Goal: Task Accomplishment & Management: Manage account settings

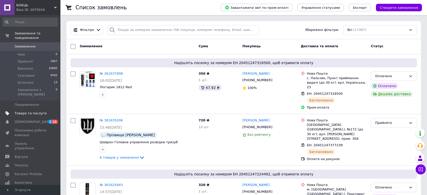
click at [33, 111] on span "Товари та послуги" at bounding box center [31, 113] width 32 height 5
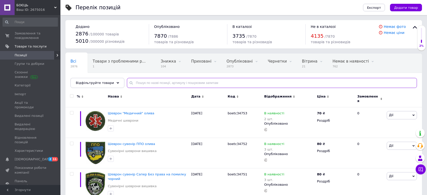
click at [148, 86] on input "text" at bounding box center [272, 83] width 290 height 10
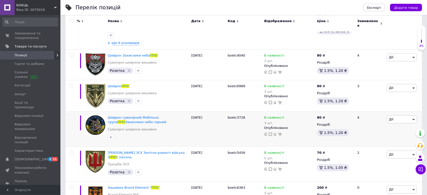
scroll to position [107, 0]
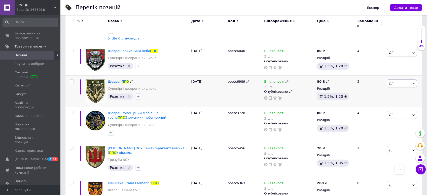
type input "ппо"
click at [285, 80] on icon at bounding box center [286, 81] width 3 height 3
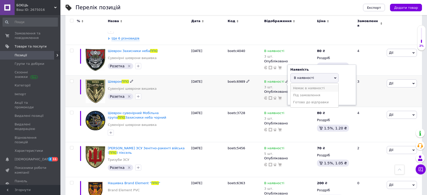
click at [300, 85] on li "Немає в наявності" at bounding box center [314, 88] width 48 height 7
click at [304, 76] on span "Немає в наявності" at bounding box center [309, 78] width 31 height 4
click at [302, 85] on li "В наявності" at bounding box center [314, 88] width 48 height 7
drag, startPoint x: 301, startPoint y: 94, endPoint x: 272, endPoint y: 98, distance: 28.5
click at [290, 95] on input "3" at bounding box center [309, 97] width 38 height 10
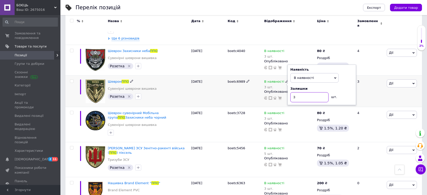
type input "2"
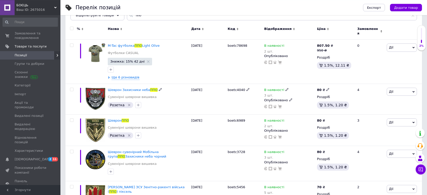
scroll to position [0, 0]
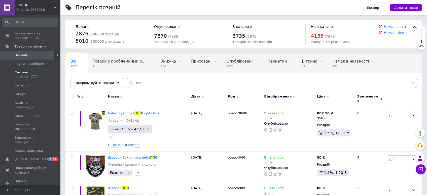
drag, startPoint x: 160, startPoint y: 82, endPoint x: 0, endPoint y: 79, distance: 159.8
click at [127, 78] on input "ппо" at bounding box center [272, 83] width 290 height 10
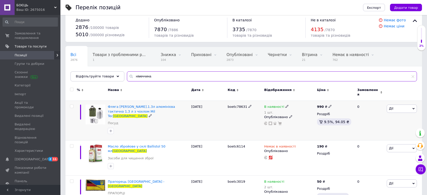
scroll to position [10, 0]
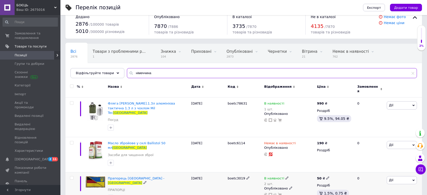
type input "німеччина"
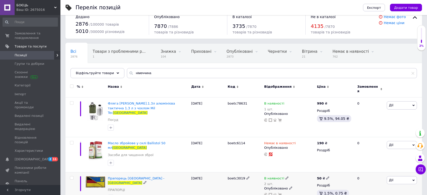
click at [285, 177] on icon at bounding box center [286, 178] width 3 height 3
click at [304, 173] on span "В наявності" at bounding box center [304, 175] width 20 height 4
drag, startPoint x: 308, startPoint y: 175, endPoint x: 266, endPoint y: 180, distance: 42.2
click at [267, 179] on div "В наявності 2 шт. Наявність В наявності Немає в наявності Під замовлення Готово…" at bounding box center [289, 186] width 50 height 21
drag, startPoint x: 298, startPoint y: 184, endPoint x: 229, endPoint y: 195, distance: 69.6
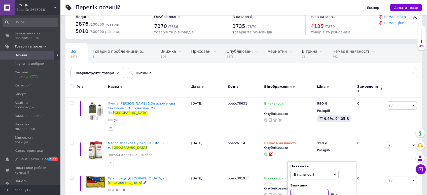
click at [290, 193] on input "2" at bounding box center [309, 194] width 38 height 10
type input "1"
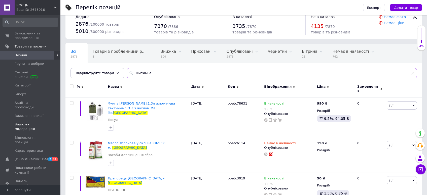
drag, startPoint x: 164, startPoint y: 75, endPoint x: 0, endPoint y: 121, distance: 170.3
click at [127, 78] on input "німеччина" at bounding box center [272, 73] width 290 height 10
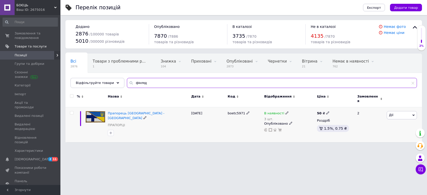
type input "фінляд"
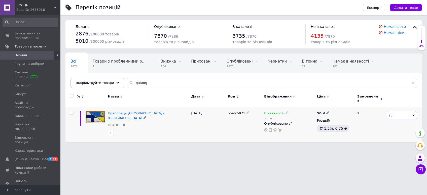
click at [285, 111] on icon at bounding box center [286, 112] width 3 height 3
drag, startPoint x: 327, startPoint y: 114, endPoint x: 327, endPoint y: 122, distance: 8.6
click at [327, 117] on li "Немає в наявності" at bounding box center [314, 120] width 48 height 7
drag, startPoint x: 291, startPoint y: 122, endPoint x: 240, endPoint y: 117, distance: 51.0
click at [290, 124] on input "3" at bounding box center [309, 129] width 38 height 10
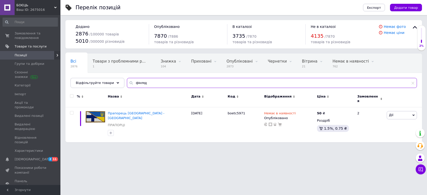
drag, startPoint x: 128, startPoint y: 79, endPoint x: 81, endPoint y: 81, distance: 46.6
click at [127, 81] on input "фінляд" at bounding box center [272, 83] width 290 height 10
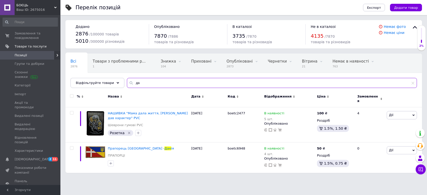
type input "д"
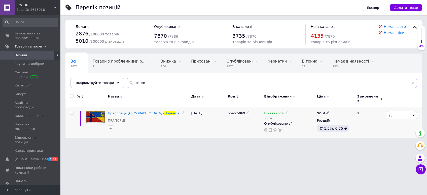
type input "норве"
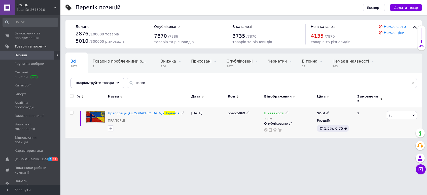
click at [285, 111] on icon at bounding box center [286, 112] width 3 height 3
click at [313, 117] on li "Немає в наявності" at bounding box center [314, 120] width 48 height 7
click at [290, 124] on input "3" at bounding box center [309, 129] width 38 height 10
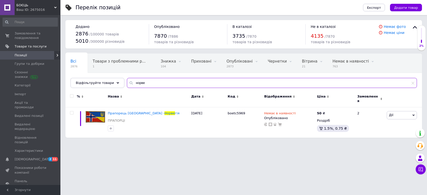
drag, startPoint x: 149, startPoint y: 84, endPoint x: 92, endPoint y: 79, distance: 57.1
click at [127, 79] on input "норве" at bounding box center [272, 83] width 290 height 10
type input "швеці"
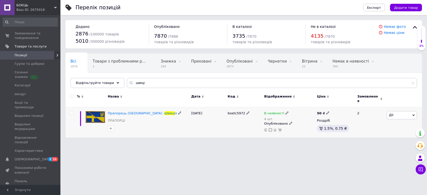
click at [285, 111] on icon at bounding box center [286, 112] width 3 height 3
click at [310, 117] on li "Немає в наявності" at bounding box center [314, 120] width 48 height 7
drag, startPoint x: 305, startPoint y: 123, endPoint x: 259, endPoint y: 124, distance: 46.0
click at [290, 124] on input "4" at bounding box center [309, 129] width 38 height 10
click at [259, 139] on div "Перелік позицій Експорт Додати товар Додано 2876 / 100000 товарів 5010 / 300000…" at bounding box center [243, 71] width 366 height 143
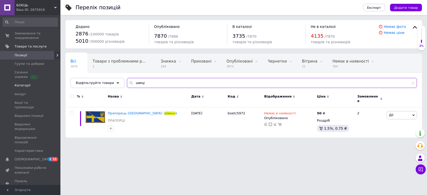
drag, startPoint x: 155, startPoint y: 82, endPoint x: 0, endPoint y: 88, distance: 155.1
click at [127, 84] on input "швеці" at bounding box center [272, 83] width 290 height 10
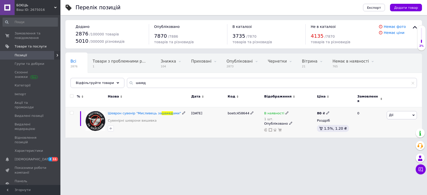
click at [285, 111] on icon at bounding box center [286, 112] width 3 height 3
click at [296, 108] on span "В наявності" at bounding box center [304, 110] width 20 height 4
click at [279, 143] on html "БОЄЦЬ Ваш ID: 2675016 Сайт БОЄЦЬ Кабінет покупця Перевірити стан системи Сторін…" at bounding box center [213, 71] width 427 height 143
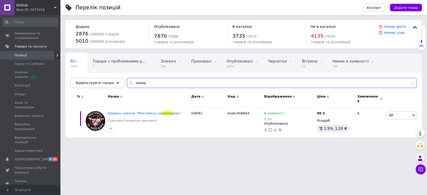
drag, startPoint x: 146, startPoint y: 83, endPoint x: 83, endPoint y: 80, distance: 63.0
click at [127, 80] on input "шахед" at bounding box center [272, 83] width 290 height 10
click at [139, 83] on input "шахед" at bounding box center [272, 83] width 290 height 10
drag, startPoint x: 143, startPoint y: 83, endPoint x: 4, endPoint y: 71, distance: 139.1
click at [127, 78] on input "шахед" at bounding box center [272, 83] width 290 height 10
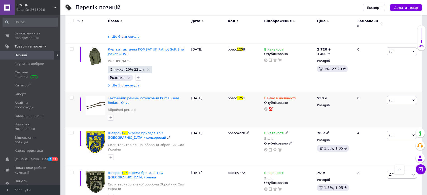
scroll to position [196, 0]
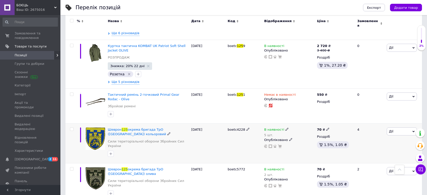
type input "125"
click at [285, 128] on use at bounding box center [286, 129] width 3 height 3
drag, startPoint x: 287, startPoint y: 123, endPoint x: 296, endPoint y: 125, distance: 9.1
click at [289, 122] on div "Наявність В наявності Немає в наявності Під замовлення Готово до відправки Зали…" at bounding box center [321, 133] width 68 height 41
drag, startPoint x: 300, startPoint y: 142, endPoint x: 229, endPoint y: 133, distance: 71.3
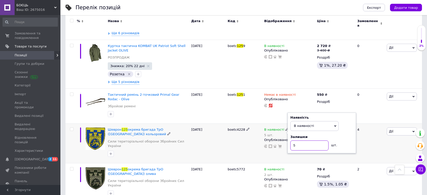
click at [290, 141] on input "5" at bounding box center [309, 146] width 38 height 10
type input "2"
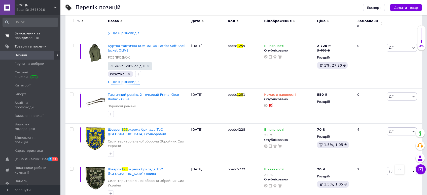
click at [39, 39] on span "Замовлення та повідомлення" at bounding box center [31, 35] width 32 height 9
